Goal: Navigation & Orientation: Find specific page/section

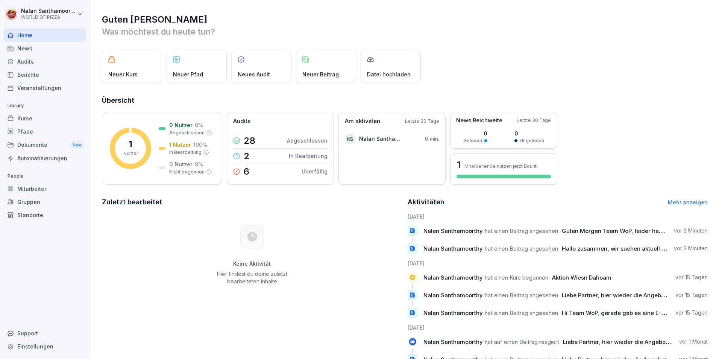
click at [437, 233] on span "Nalan Santhamoorthy" at bounding box center [453, 230] width 59 height 7
click at [693, 205] on link "Mehr anzeigen" at bounding box center [688, 202] width 40 height 6
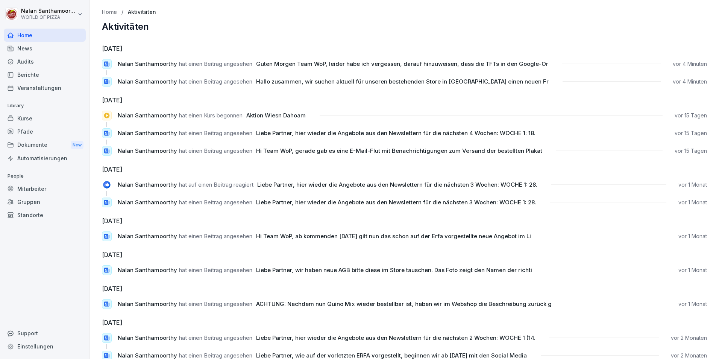
click at [58, 184] on div "Mitarbeiter" at bounding box center [45, 188] width 82 height 13
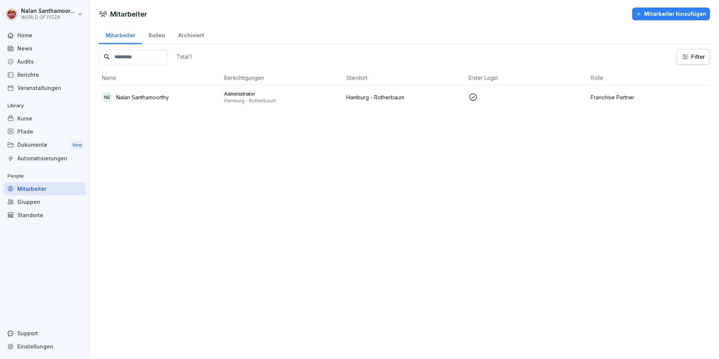
click at [160, 38] on div "Rollen" at bounding box center [157, 34] width 30 height 19
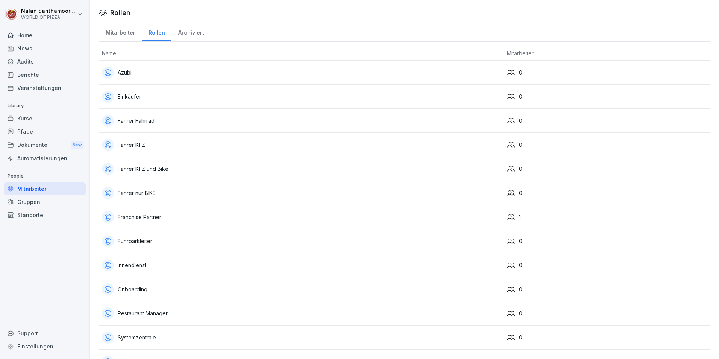
click at [195, 38] on div "Archiviert" at bounding box center [191, 31] width 39 height 19
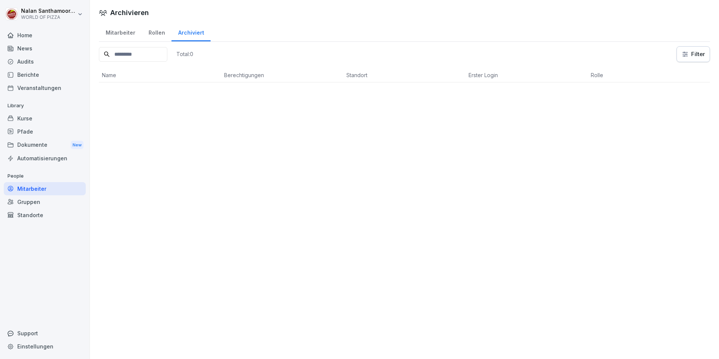
click at [132, 30] on div "Mitarbeiter" at bounding box center [120, 31] width 43 height 19
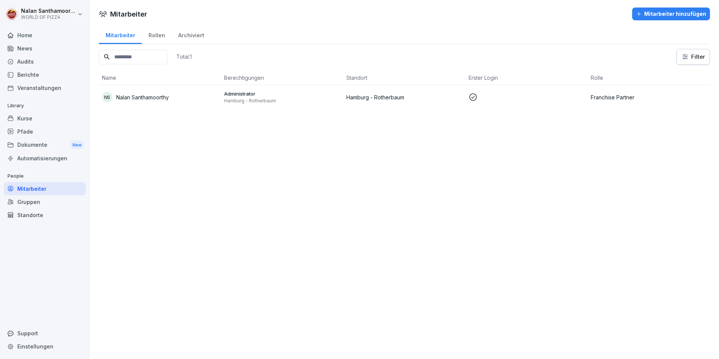
click at [47, 203] on div "Gruppen" at bounding box center [45, 201] width 82 height 13
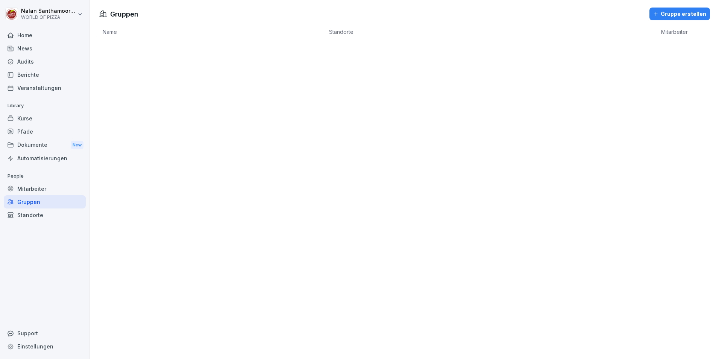
click at [46, 135] on div "Pfade" at bounding box center [45, 131] width 82 height 13
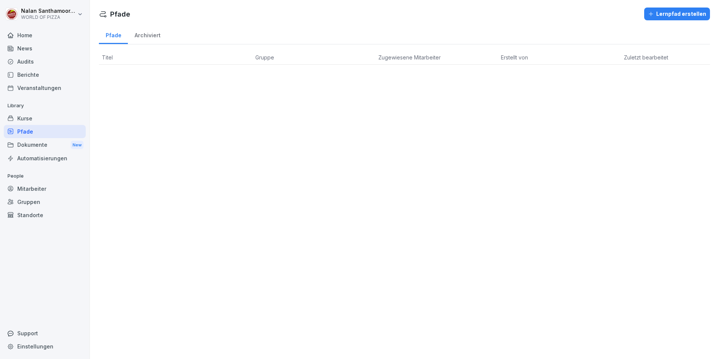
click at [46, 121] on div "Kurse" at bounding box center [45, 118] width 82 height 13
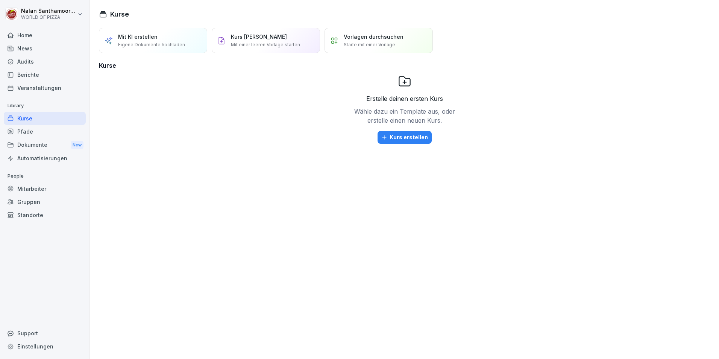
click at [51, 79] on div "Berichte" at bounding box center [45, 74] width 82 height 13
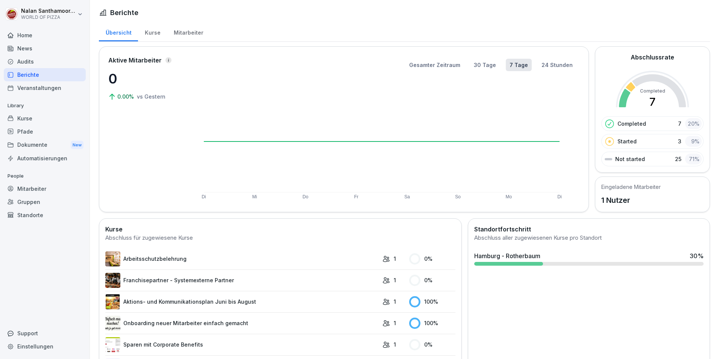
click at [48, 65] on div "Audits" at bounding box center [45, 61] width 82 height 13
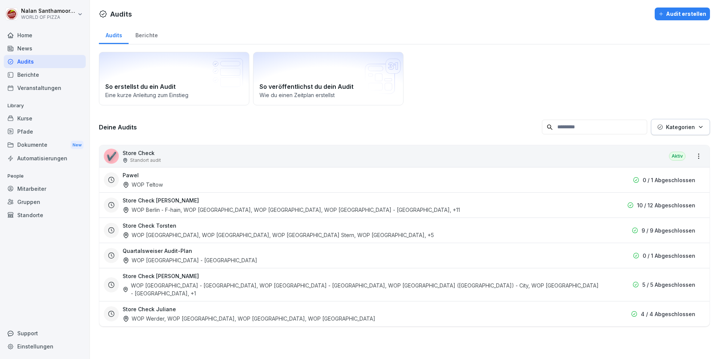
click at [39, 46] on div "News" at bounding box center [45, 48] width 82 height 13
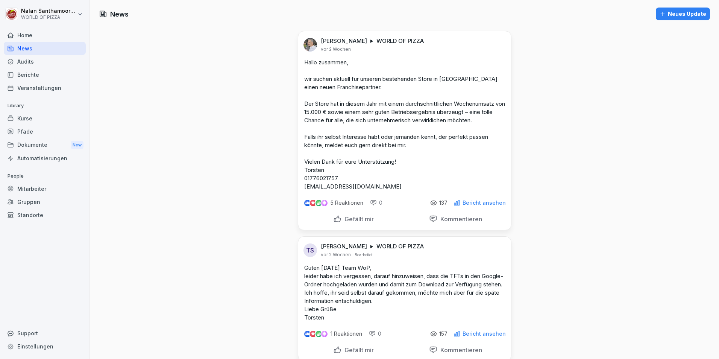
click at [38, 35] on div "Home" at bounding box center [45, 35] width 82 height 13
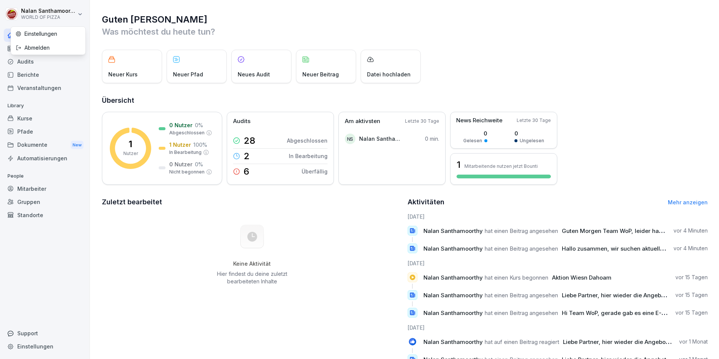
click at [43, 11] on html "[PERSON_NAME] WORLD OF PIZZA Home News Audits Berichte Veranstaltungen Library …" at bounding box center [359, 179] width 719 height 359
click at [62, 70] on div "Berichte" at bounding box center [45, 74] width 82 height 13
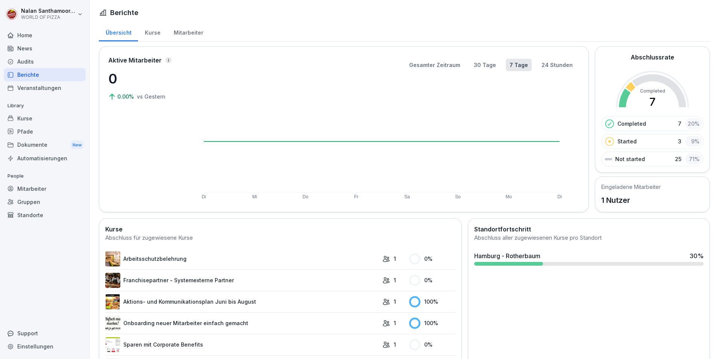
click at [58, 61] on div "Audits" at bounding box center [45, 61] width 82 height 13
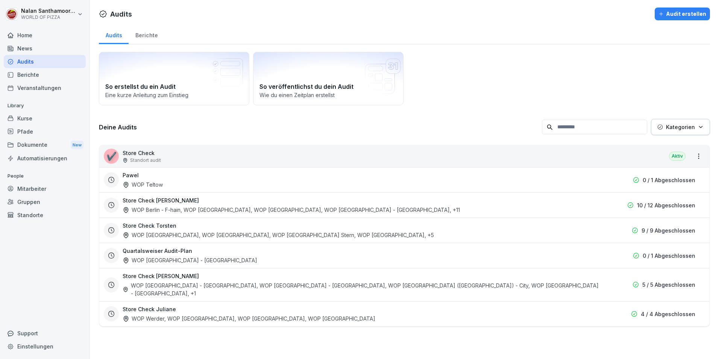
click at [167, 160] on div "✔️ Store Check Standort audit Aktiv" at bounding box center [404, 156] width 611 height 22
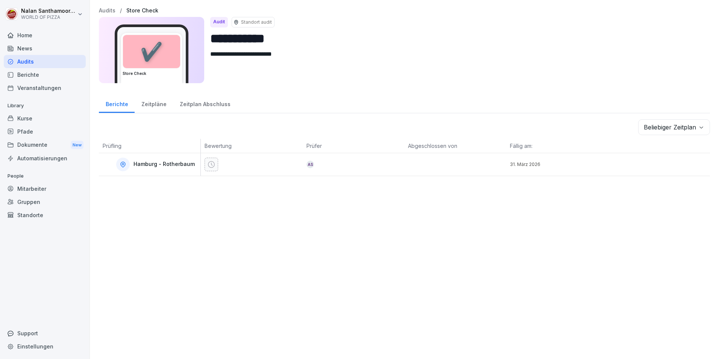
click at [151, 164] on p "Hamburg - Rotherbaum" at bounding box center [164, 164] width 61 height 6
drag, startPoint x: 151, startPoint y: 164, endPoint x: 325, endPoint y: 164, distance: 174.2
click at [325, 164] on tr "Hamburg - Rotherbaum AS [DATE][PERSON_NAME]" at bounding box center [404, 164] width 611 height 23
click at [325, 164] on div "AS" at bounding box center [356, 165] width 98 height 8
click at [208, 165] on icon at bounding box center [212, 165] width 8 height 8
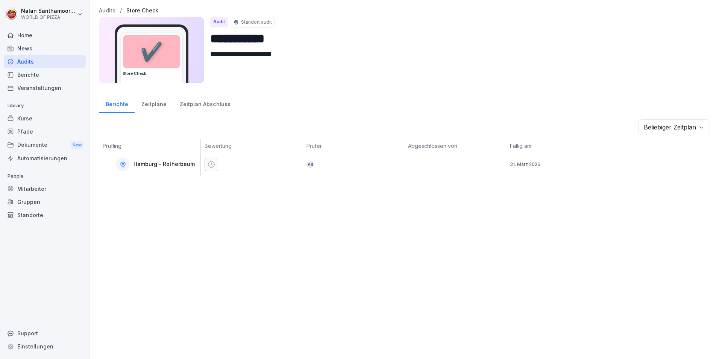
click at [208, 165] on icon at bounding box center [212, 165] width 8 height 8
click at [152, 104] on div "Zeitpläne" at bounding box center [154, 103] width 38 height 19
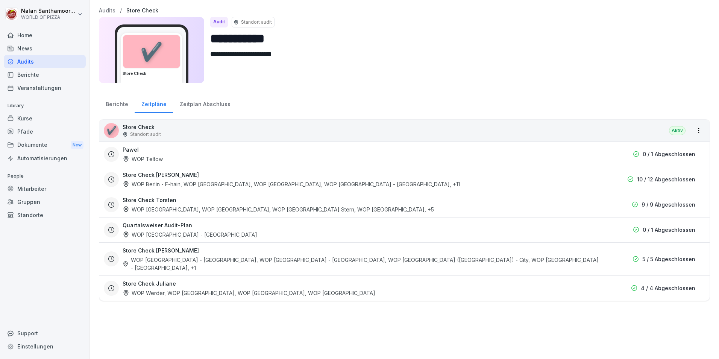
click at [207, 103] on div "Zeitplan Abschluss" at bounding box center [205, 103] width 64 height 19
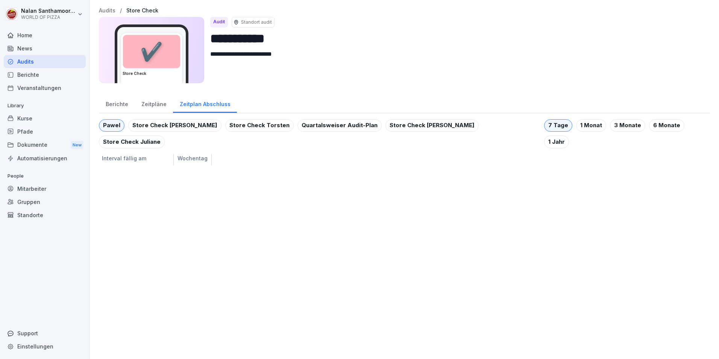
click at [173, 106] on div "Zeitplan Abschluss" at bounding box center [205, 103] width 64 height 19
click at [161, 105] on div "Zeitpläne" at bounding box center [154, 103] width 38 height 19
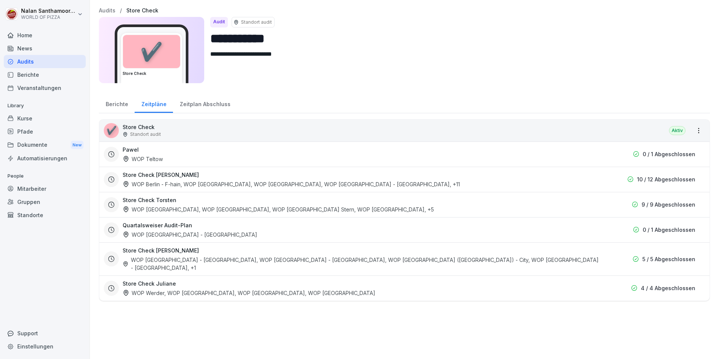
click at [173, 156] on div "Pawel WOP Teltow" at bounding box center [362, 154] width 479 height 17
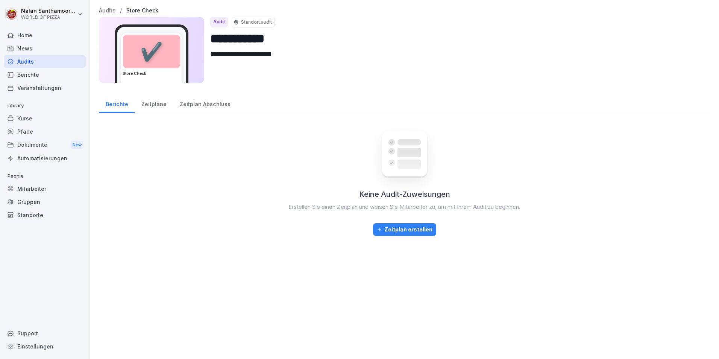
click at [41, 60] on div "Audits" at bounding box center [45, 61] width 82 height 13
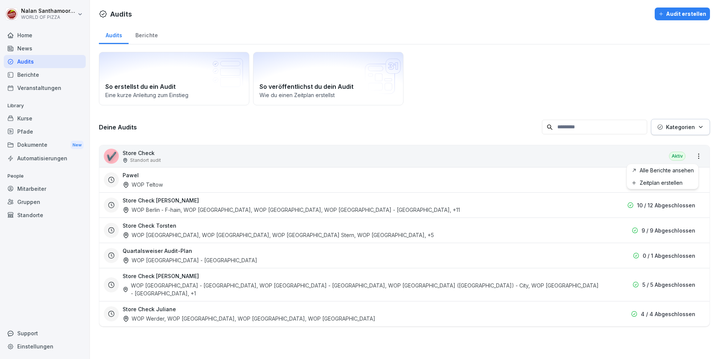
click at [690, 158] on html "[PERSON_NAME] WORLD OF PIZZA Home News Audits Berichte Veranstaltungen Library …" at bounding box center [359, 179] width 719 height 359
click at [0, 0] on link "Alle Berichte ansehen" at bounding box center [0, 0] width 0 height 0
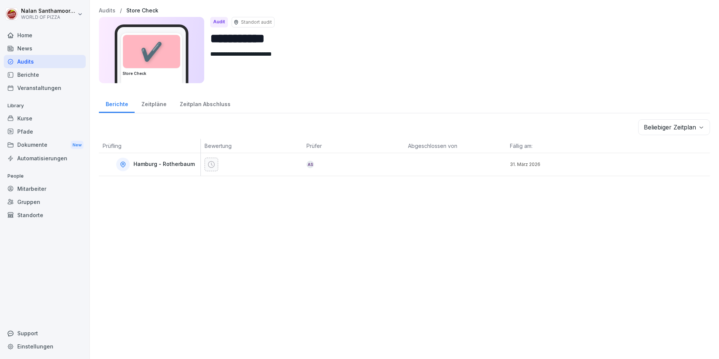
click at [202, 158] on div at bounding box center [252, 164] width 102 height 23
click at [142, 99] on div "Zeitpläne" at bounding box center [154, 103] width 38 height 19
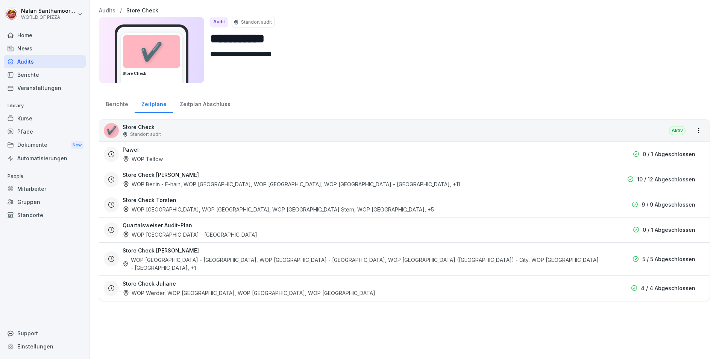
click at [195, 104] on div "Zeitplan Abschluss" at bounding box center [205, 103] width 64 height 19
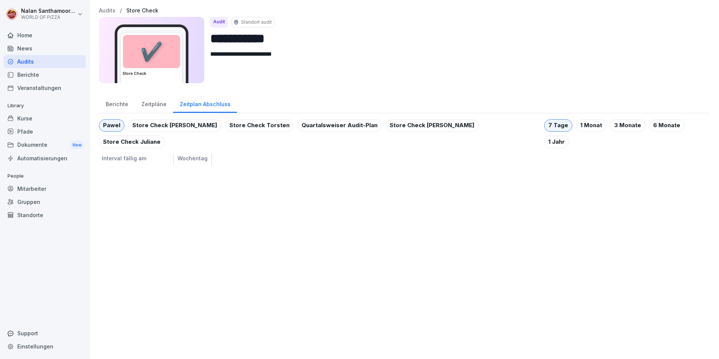
click at [105, 6] on div "**********" at bounding box center [404, 86] width 629 height 173
click at [105, 9] on p "Audits" at bounding box center [107, 11] width 17 height 6
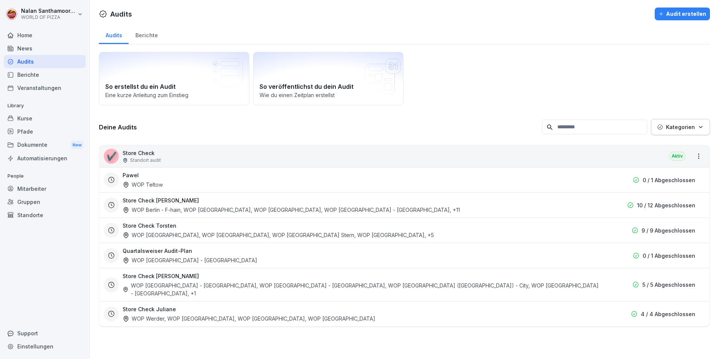
click at [52, 77] on div "Berichte" at bounding box center [45, 74] width 82 height 13
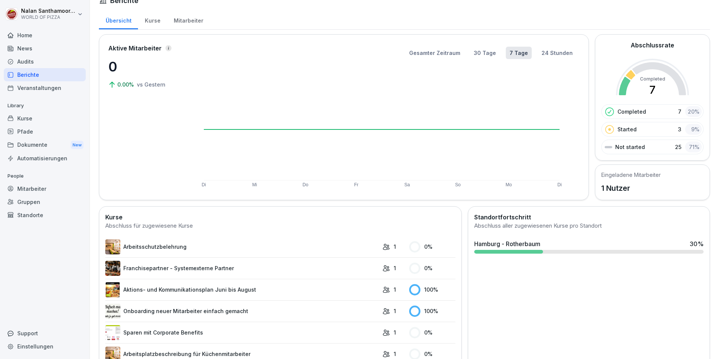
scroll to position [8, 0]
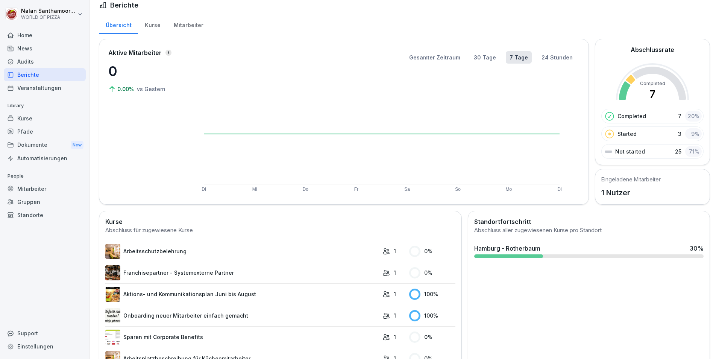
click at [62, 60] on div "Audits" at bounding box center [45, 61] width 82 height 13
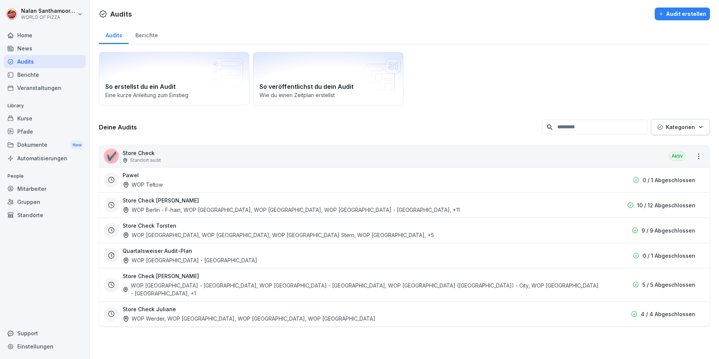
click at [61, 80] on div "Berichte" at bounding box center [45, 74] width 82 height 13
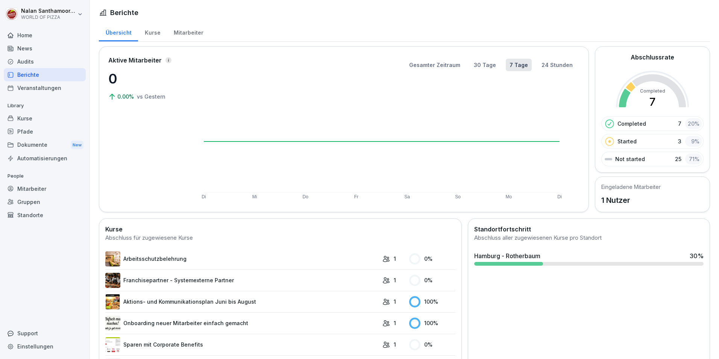
click at [157, 33] on div "Kurse" at bounding box center [152, 31] width 29 height 19
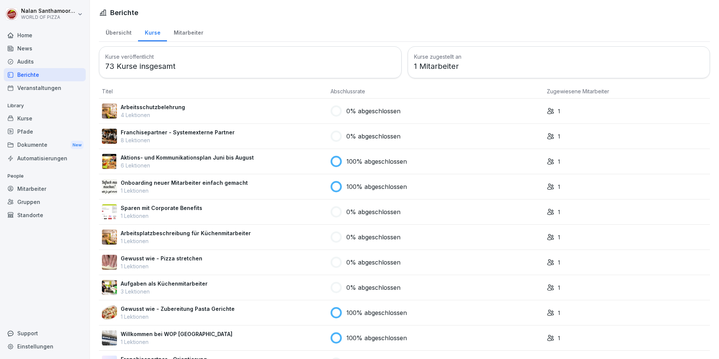
click at [195, 30] on div "Mitarbeiter" at bounding box center [188, 31] width 43 height 19
